Goal: Information Seeking & Learning: Learn about a topic

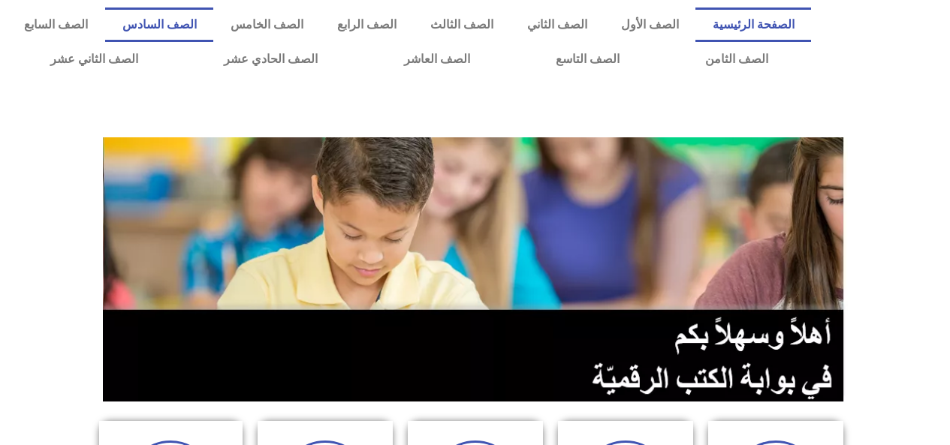
click at [213, 22] on link "الصف السادس" at bounding box center [159, 25] width 108 height 35
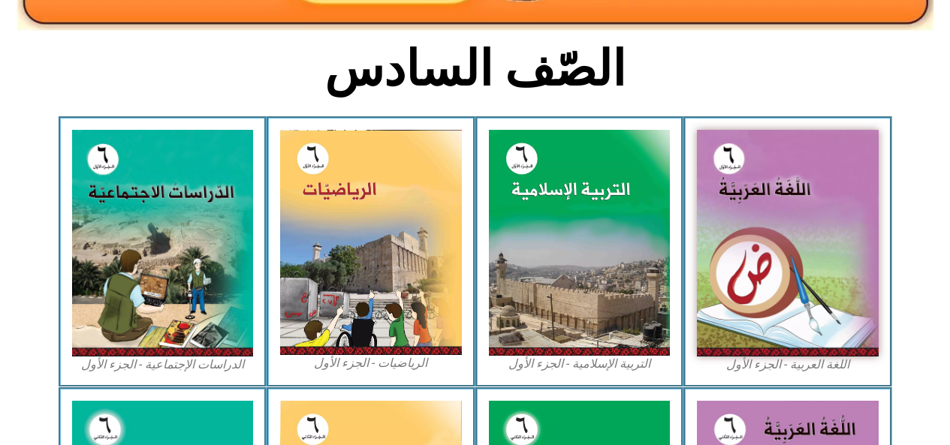
scroll to position [351, 0]
click at [776, 236] on img at bounding box center [788, 243] width 182 height 227
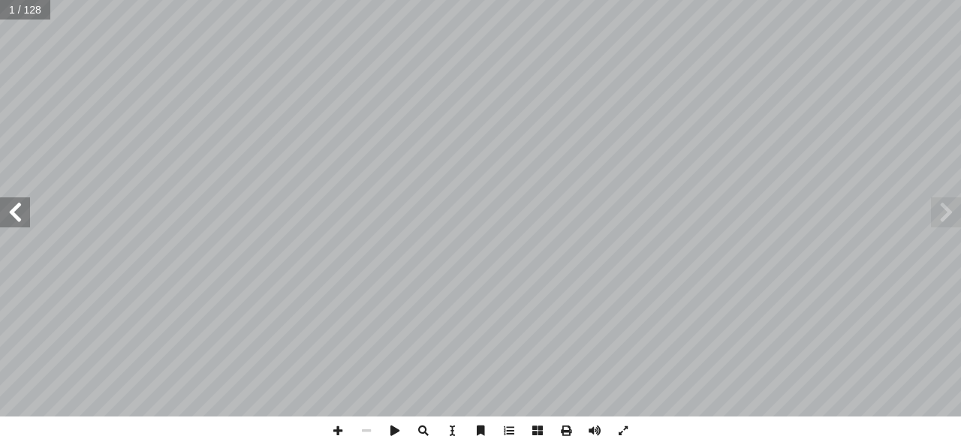
click at [27, 198] on span at bounding box center [15, 213] width 30 height 30
click at [20, 219] on span at bounding box center [15, 213] width 30 height 30
click at [0, 214] on span at bounding box center [15, 213] width 30 height 30
click at [0, 210] on span at bounding box center [15, 213] width 30 height 30
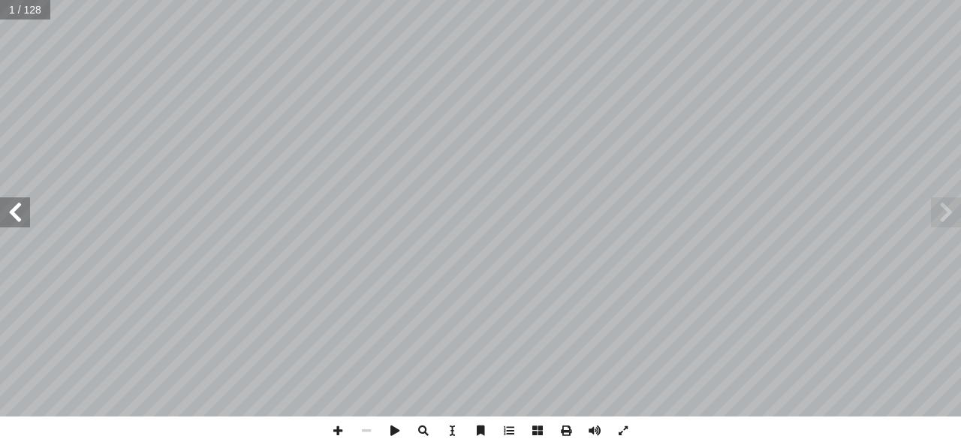
click at [4, 208] on span at bounding box center [15, 213] width 30 height 30
click at [16, 207] on span at bounding box center [15, 213] width 30 height 30
click at [21, 210] on span at bounding box center [15, 213] width 30 height 30
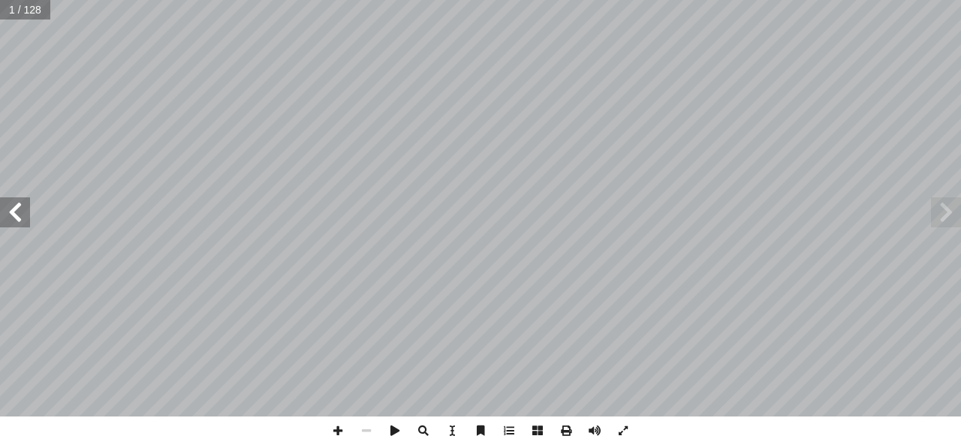
click at [21, 210] on span at bounding box center [15, 213] width 30 height 30
click at [23, 207] on span at bounding box center [15, 213] width 30 height 30
click at [8, 208] on span at bounding box center [15, 213] width 30 height 30
click at [16, 209] on span at bounding box center [15, 213] width 30 height 30
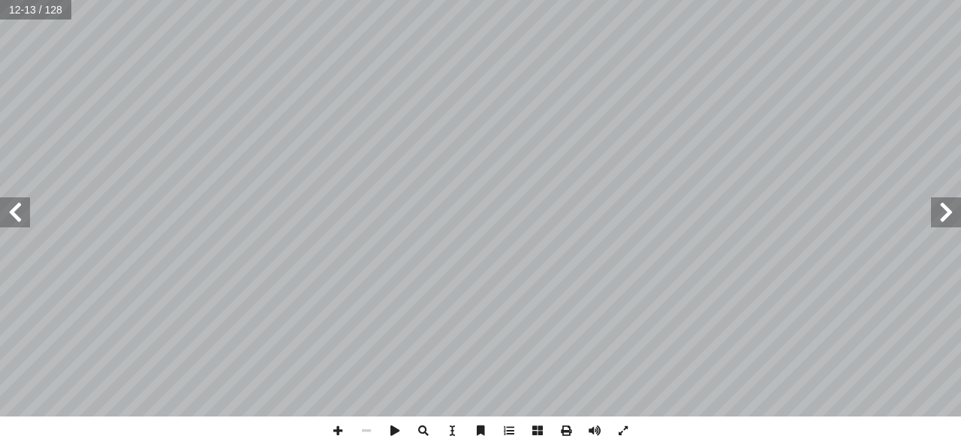
click at [17, 213] on span at bounding box center [15, 213] width 30 height 30
click at [20, 207] on span at bounding box center [15, 213] width 30 height 30
click at [15, 214] on span at bounding box center [15, 213] width 30 height 30
click at [4, 208] on span at bounding box center [15, 213] width 30 height 30
click at [10, 225] on span at bounding box center [15, 213] width 30 height 30
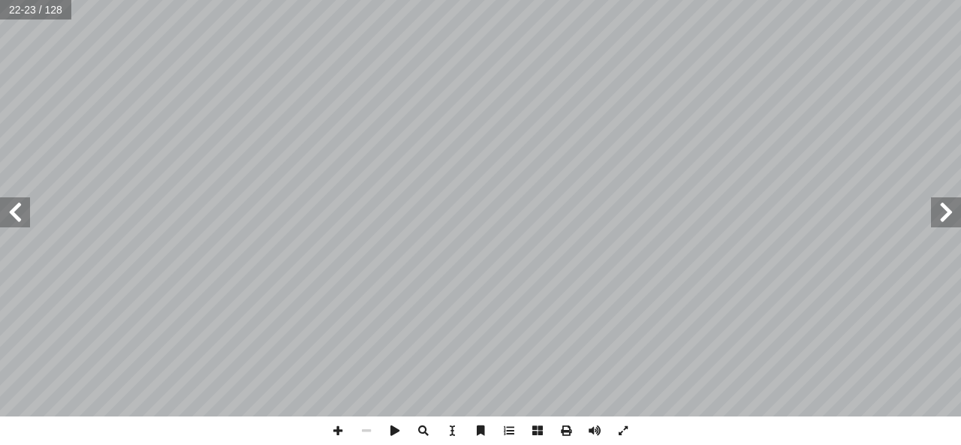
click at [8, 216] on span at bounding box center [15, 213] width 30 height 30
click at [961, 208] on span at bounding box center [946, 213] width 30 height 30
click at [948, 207] on span at bounding box center [946, 213] width 30 height 30
